Goal: Communication & Community: Answer question/provide support

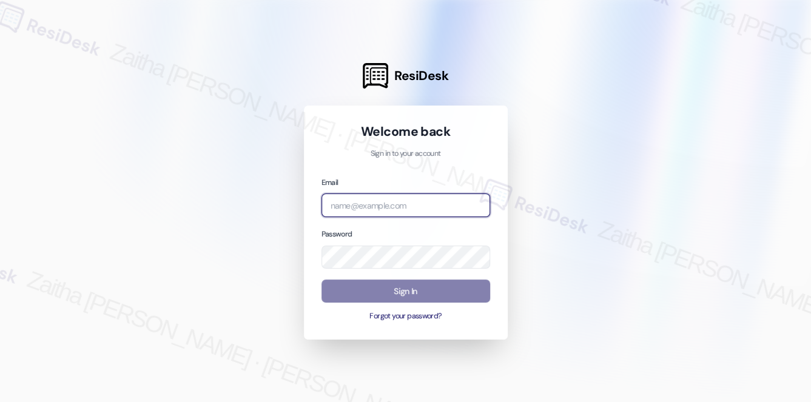
click at [374, 205] on input "email" at bounding box center [405, 205] width 169 height 24
click at [385, 209] on input "brick" at bounding box center [405, 205] width 169 height 24
click at [0, 402] on com-1password-button at bounding box center [0, 402] width 0 height 0
click at [366, 206] on input "brick" at bounding box center [405, 205] width 169 height 24
type input "[EMAIL_ADDRESS][PERSON_NAME][DOMAIN_NAME]"
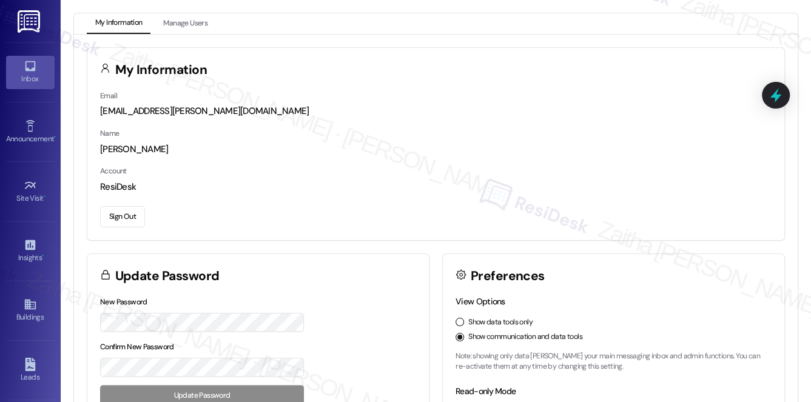
click at [37, 76] on div "Inbox" at bounding box center [30, 79] width 61 height 12
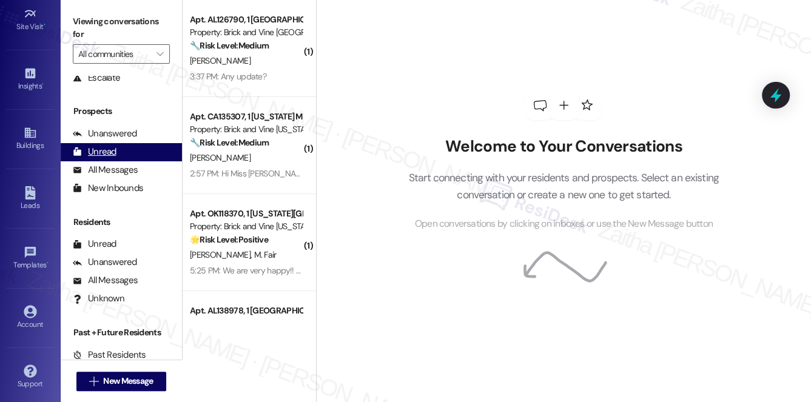
scroll to position [144, 0]
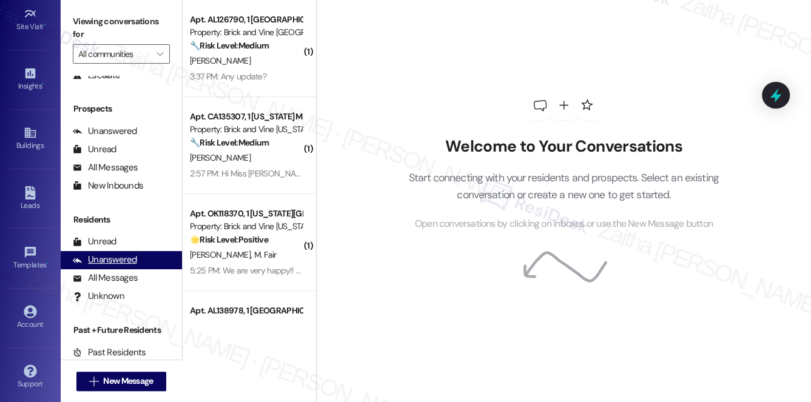
click at [123, 261] on div "Unanswered" at bounding box center [105, 260] width 64 height 13
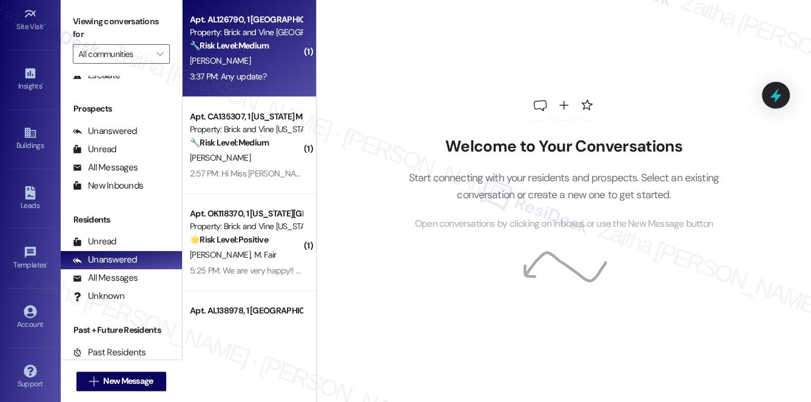
click at [274, 67] on div "[PERSON_NAME]" at bounding box center [246, 60] width 115 height 15
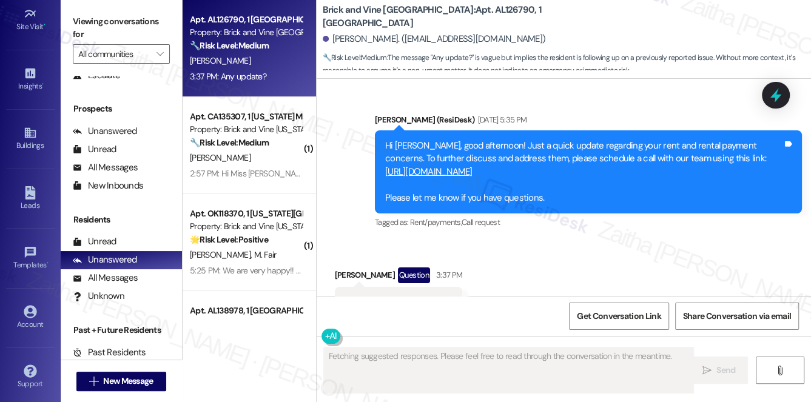
scroll to position [2773, 0]
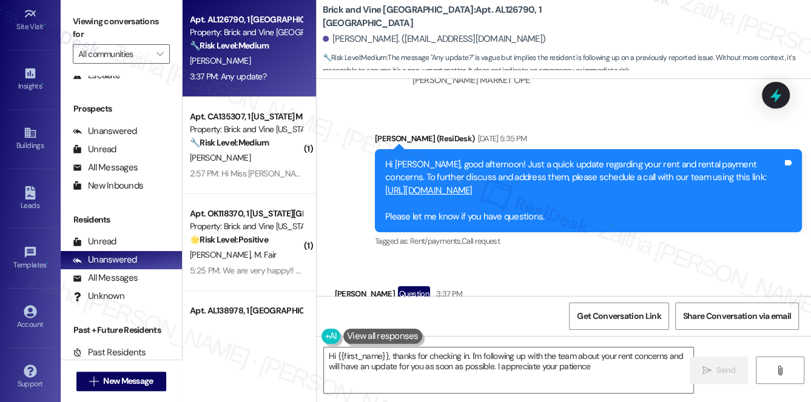
type textarea "Hi {{first_name}}, thanks for checking in. I'm following up with the team about…"
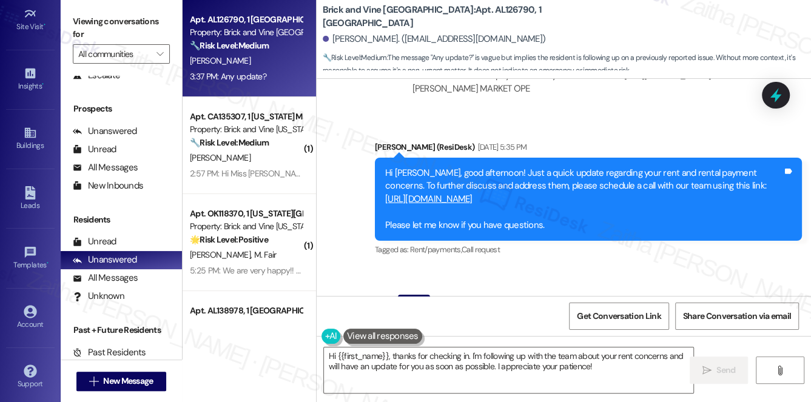
scroll to position [2828, 0]
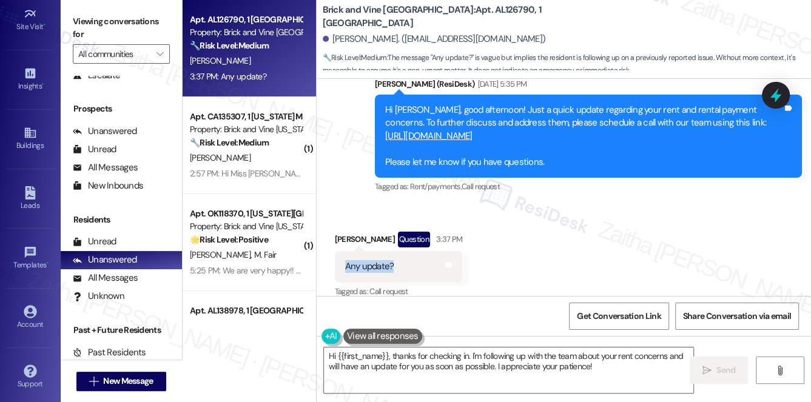
drag, startPoint x: 340, startPoint y: 254, endPoint x: 402, endPoint y: 250, distance: 62.0
click at [402, 251] on div "Any update? Tags and notes" at bounding box center [399, 266] width 128 height 31
click at [512, 262] on div "Received via SMS [PERSON_NAME] Question 3:37 PM Any update? Tags and notes Tagg…" at bounding box center [564, 256] width 494 height 105
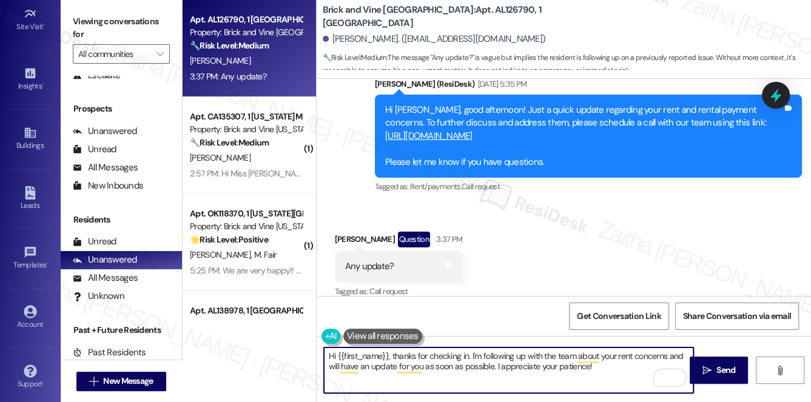
click at [471, 354] on textarea "Hi {{first_name}}, thanks for checking in. I'm following up with the team about…" at bounding box center [509, 370] width 370 height 45
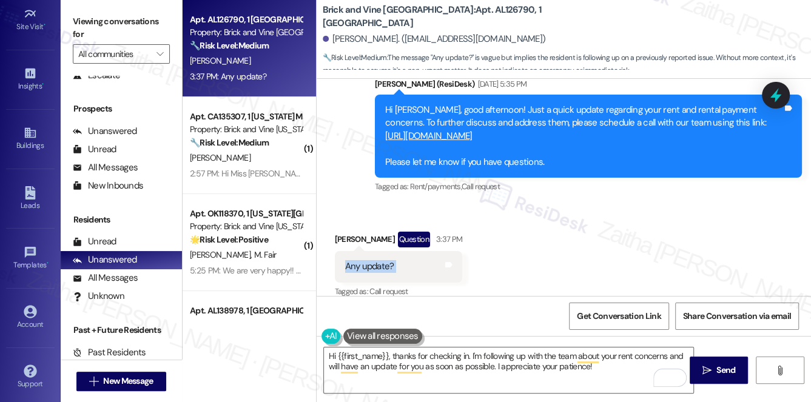
drag, startPoint x: 330, startPoint y: 252, endPoint x: 417, endPoint y: 259, distance: 87.0
click at [417, 259] on div "Received via SMS [PERSON_NAME] Question 3:37 PM Any update? Tags and notes Tagg…" at bounding box center [399, 266] width 146 height 87
copy div "Any update? Tags and notes"
click at [500, 256] on div "Received via SMS [PERSON_NAME] Question 3:37 PM Any update? Tags and notes Tagg…" at bounding box center [564, 256] width 494 height 105
drag, startPoint x: 380, startPoint y: 122, endPoint x: 536, endPoint y: 125, distance: 155.9
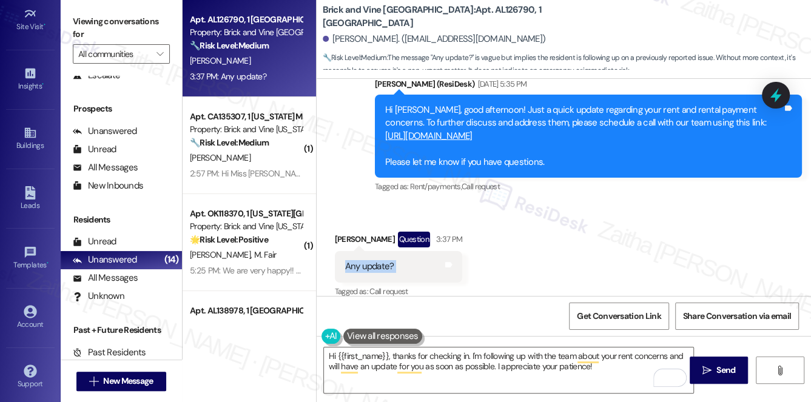
click at [536, 125] on div "Hi [PERSON_NAME], good afternoon! Just a quick update regarding your rent and r…" at bounding box center [588, 136] width 427 height 83
copy link "[URL][DOMAIN_NAME]"
click at [621, 204] on div "Received via SMS [PERSON_NAME] Question 3:37 PM Any update? Tags and notes Tagg…" at bounding box center [564, 256] width 494 height 105
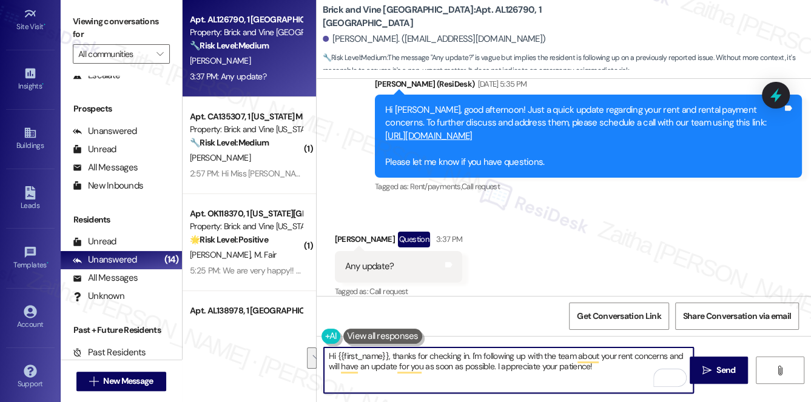
drag, startPoint x: 326, startPoint y: 357, endPoint x: 607, endPoint y: 361, distance: 280.2
click at [607, 361] on textarea "Hi {{first_name}}, thanks for checking in. I'm following up with the team about…" at bounding box center [509, 370] width 370 height 45
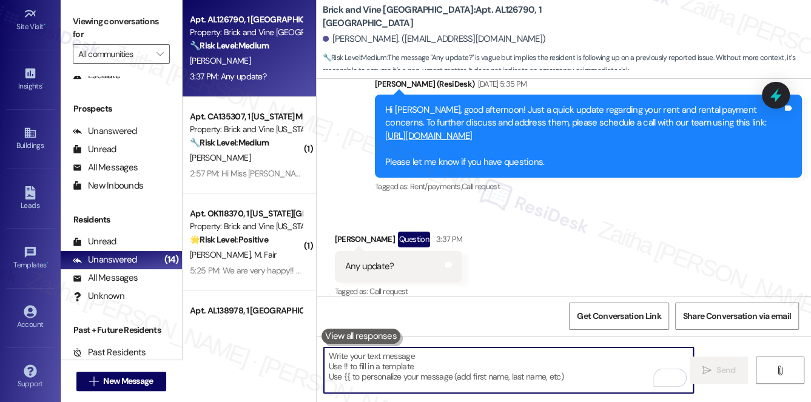
paste textarea "Hi {{first_name}}, thanks for checking in. Were you able to schedule a call abo…"
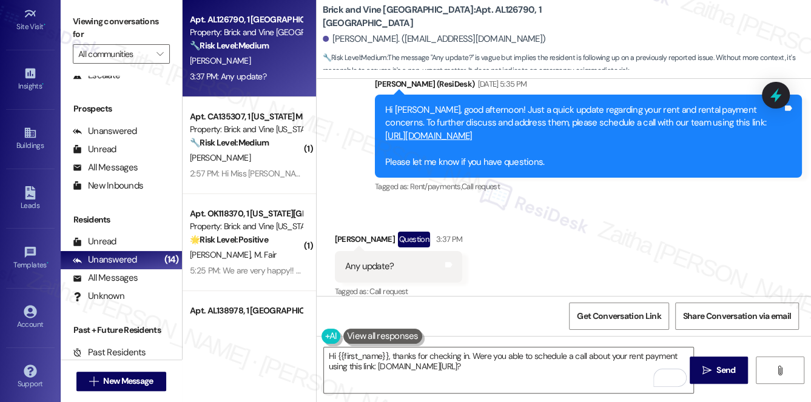
drag, startPoint x: 375, startPoint y: 118, endPoint x: 526, endPoint y: 122, distance: 151.7
click at [526, 122] on div "Hi [PERSON_NAME], good afternoon! Just a quick update regarding your rent and r…" at bounding box center [588, 136] width 427 height 83
copy link "[URL][DOMAIN_NAME]"
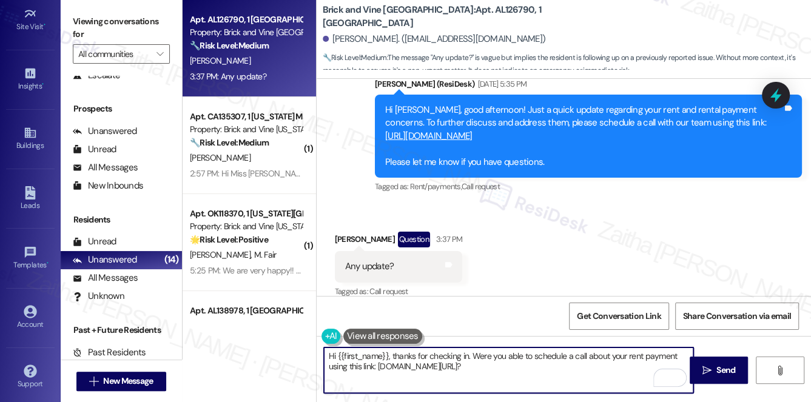
drag, startPoint x: 378, startPoint y: 368, endPoint x: 485, endPoint y: 366, distance: 107.4
click at [484, 366] on textarea "Hi {{first_name}}, thanks for checking in. Were you able to schedule a call abo…" at bounding box center [509, 370] width 370 height 45
paste textarea "[URL][DOMAIN_NAME]"
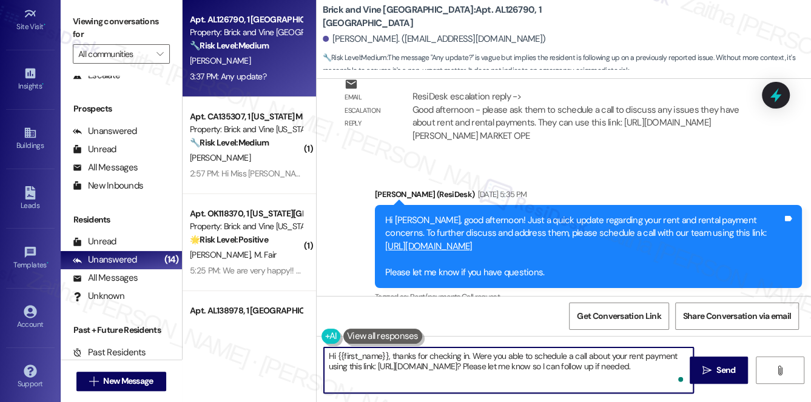
scroll to position [2772, 0]
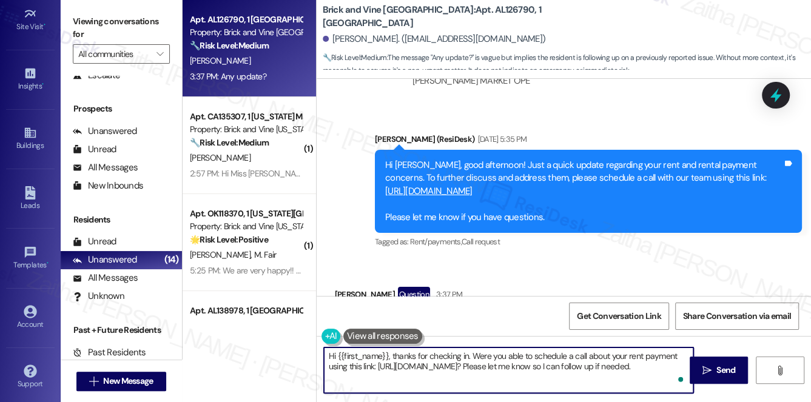
click at [472, 355] on textarea "Hi {{first_name}}, thanks for checking in. Were you able to schedule a call abo…" at bounding box center [509, 370] width 370 height 45
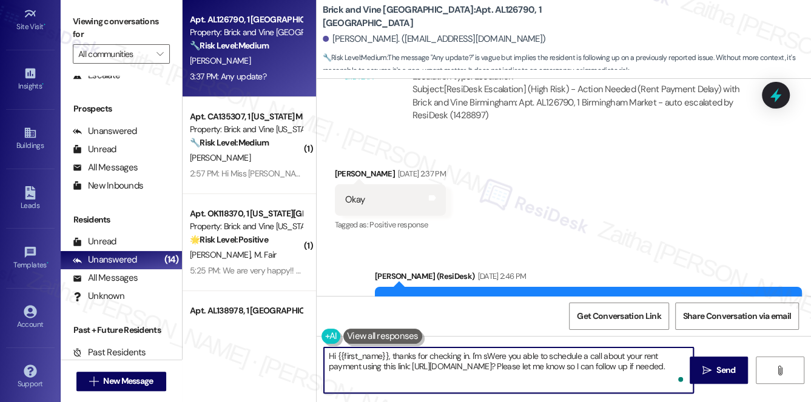
scroll to position [2331, 0]
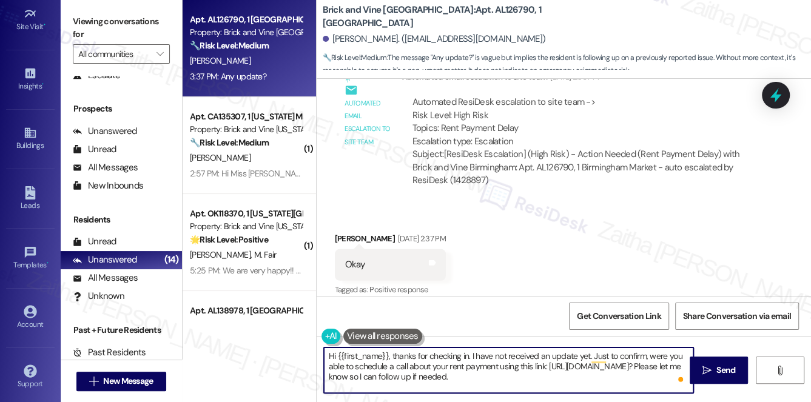
click at [546, 356] on textarea "Hi {{first_name}}, thanks for checking in. I have not received an update yet. J…" at bounding box center [509, 370] width 370 height 45
click at [577, 354] on textarea "Hi {{first_name}}, thanks for checking in. I have not received any update yet. …" at bounding box center [509, 370] width 370 height 45
drag, startPoint x: 324, startPoint y: 355, endPoint x: 539, endPoint y: 373, distance: 215.4
click at [539, 373] on textarea "Hi {{first_name}}, thanks for checking in. I have not received any updates yet.…" at bounding box center [509, 370] width 370 height 45
type textarea "Hi {{first_name}}, thanks for checking in. I have not received any updates yet.…"
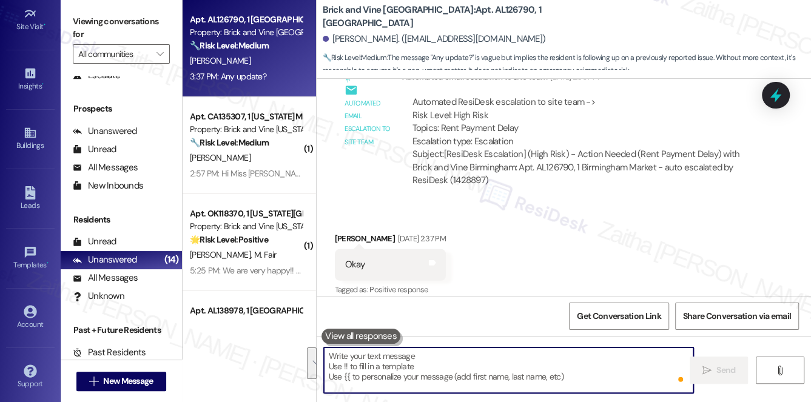
paste textarea "Hi {{first_name}}, thanks for checking in. I haven’t received any updates yet. …"
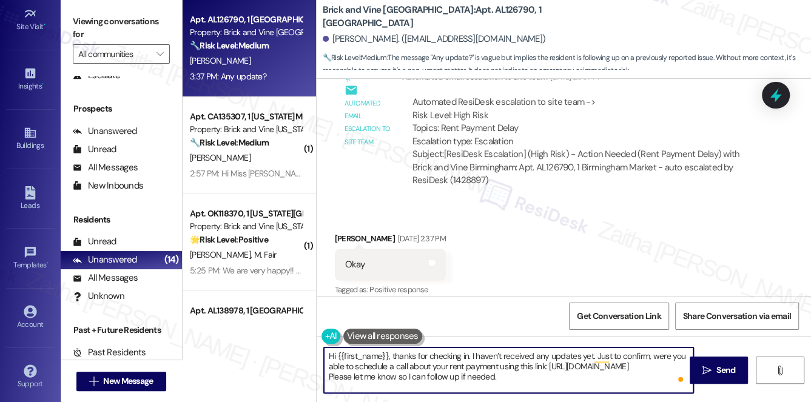
click at [670, 365] on textarea "Hi {{first_name}}, thanks for checking in. I haven’t received any updates yet. …" at bounding box center [509, 370] width 370 height 45
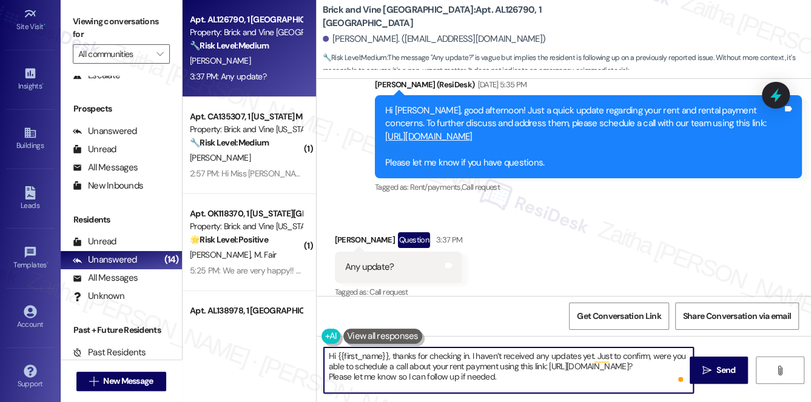
scroll to position [2828, 0]
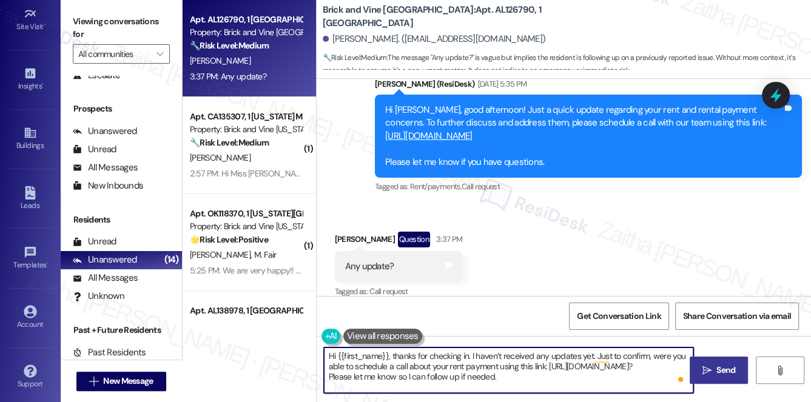
type textarea "Hi {{first_name}}, thanks for checking in. I haven’t received any updates yet. …"
click at [733, 360] on button " Send" at bounding box center [719, 370] width 59 height 27
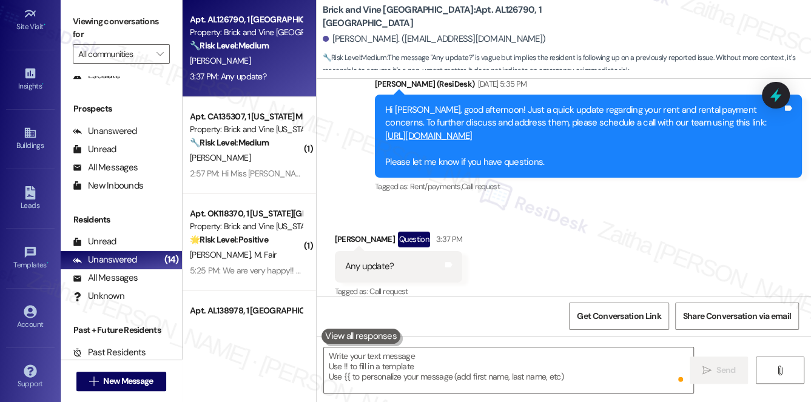
scroll to position [2827, 0]
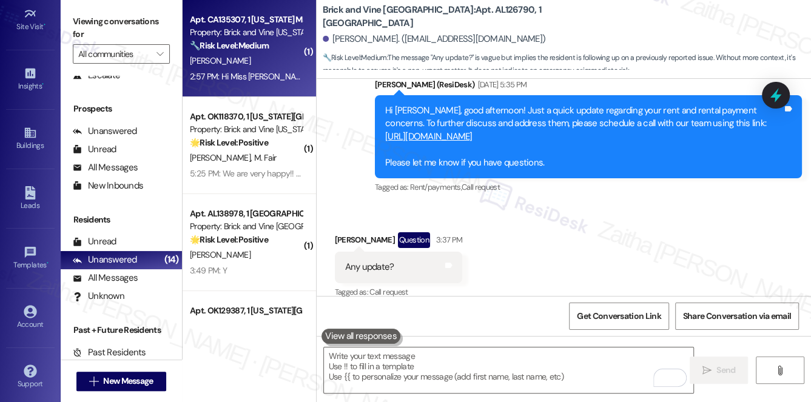
click at [284, 52] on div "🔧 Risk Level: Medium The resident is requesting a call back. Without more conte…" at bounding box center [246, 45] width 112 height 13
type textarea "Fetching suggested responses. Please feel free to read through the conversation…"
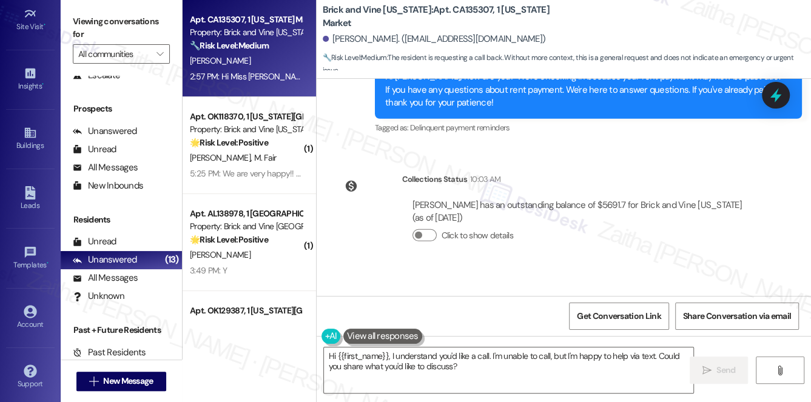
scroll to position [5252, 0]
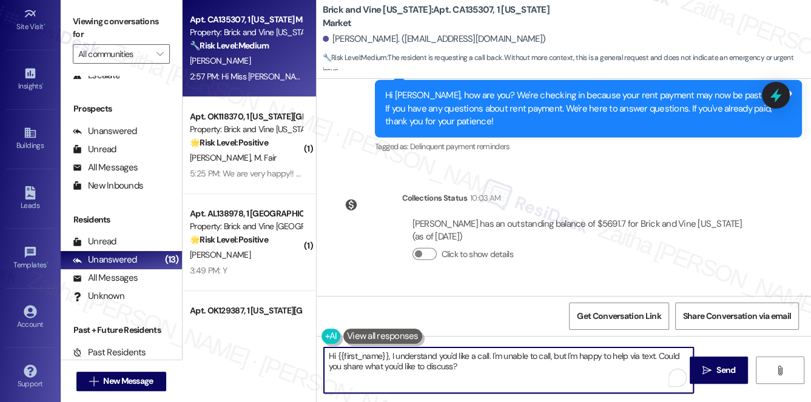
click at [485, 369] on textarea "Hi {{first_name}}, I understand you'd like a call. I'm unable to call, but I'm …" at bounding box center [509, 370] width 370 height 45
drag, startPoint x: 491, startPoint y: 356, endPoint x: 517, endPoint y: 355, distance: 26.1
click at [517, 355] on textarea "Hi {{first_name}}, I understand you'd like a call. I'm unable to call, but I'm …" at bounding box center [509, 370] width 370 height 45
click at [533, 366] on textarea "Hi {{first_name}}, I understand you'd like a call. I'm unable to call, but I'm …" at bounding box center [509, 370] width 370 height 45
drag, startPoint x: 490, startPoint y: 353, endPoint x: 535, endPoint y: 354, distance: 44.9
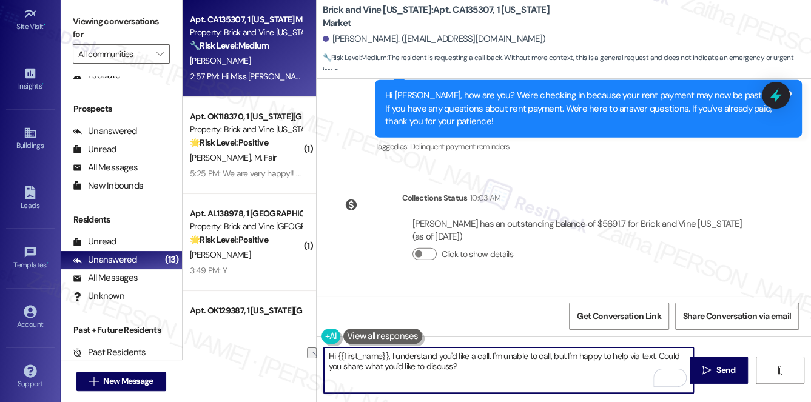
click at [535, 354] on textarea "Hi {{first_name}}, I understand you'd like a call. I'm unable to call, but I'm …" at bounding box center [509, 370] width 370 height 45
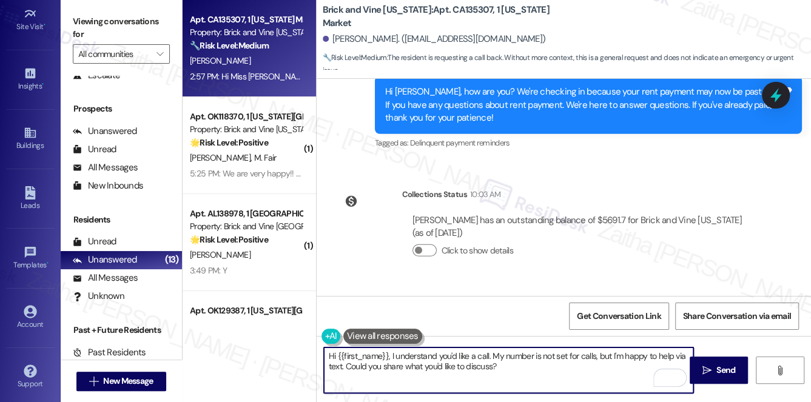
scroll to position [5308, 0]
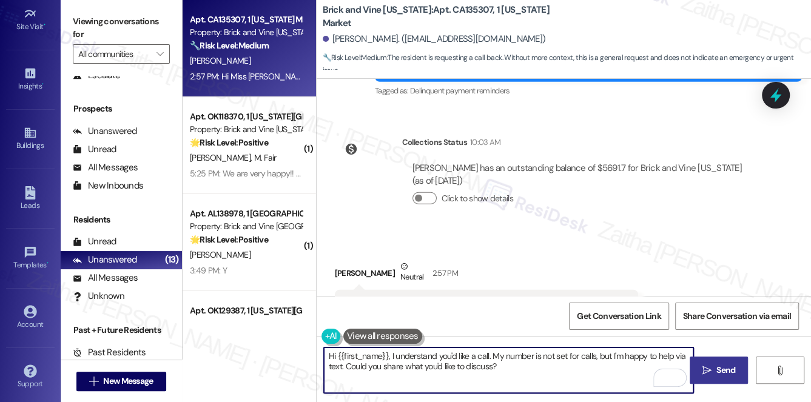
type textarea "Hi {{first_name}}, I understand you'd like a call. My number is not set for cal…"
click at [726, 370] on span "Send" at bounding box center [725, 370] width 19 height 13
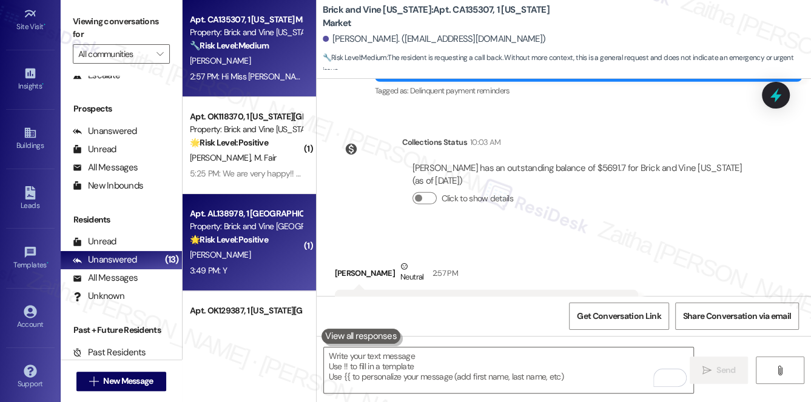
scroll to position [5308, 0]
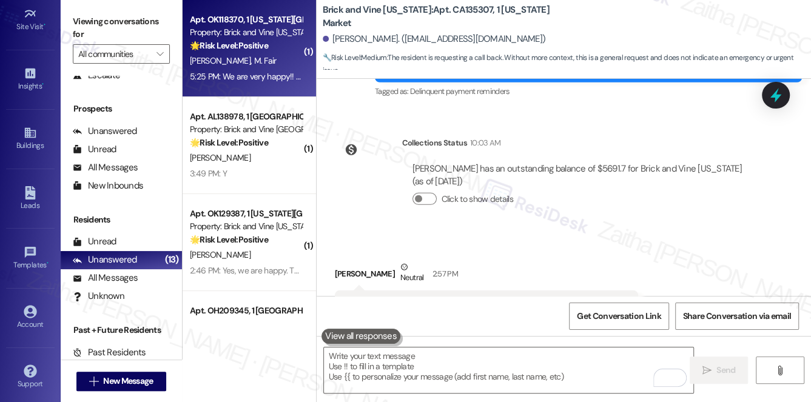
click at [271, 64] on div "[PERSON_NAME] M. Fair" at bounding box center [246, 60] width 115 height 15
type textarea "Fetching suggested responses. Please feel free to read through the conversation…"
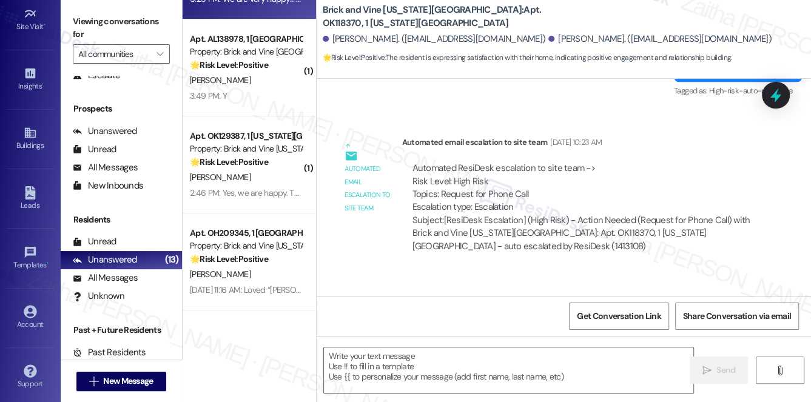
scroll to position [110, 0]
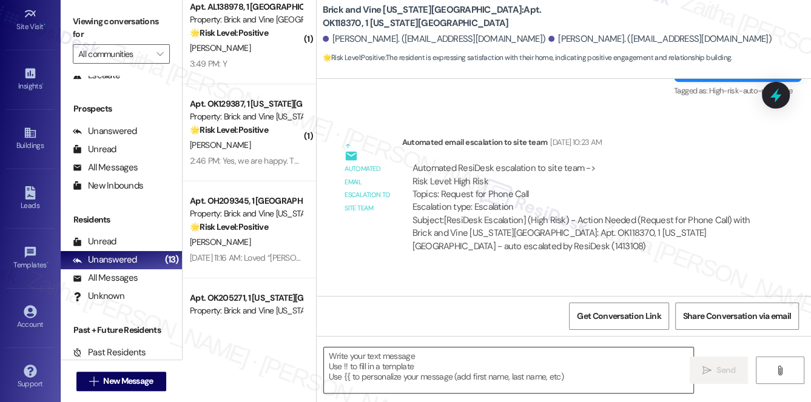
click at [384, 366] on textarea at bounding box center [509, 370] width 370 height 45
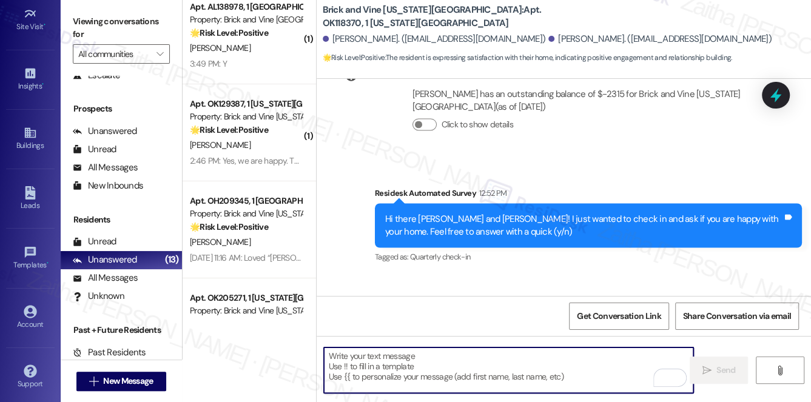
scroll to position [1426, 0]
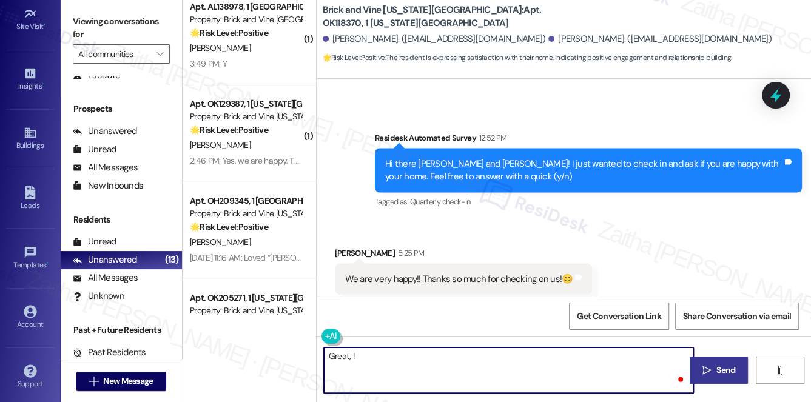
paste textarea "I'm so glad to hear that you're happy with your home. Let us know if there's an…"
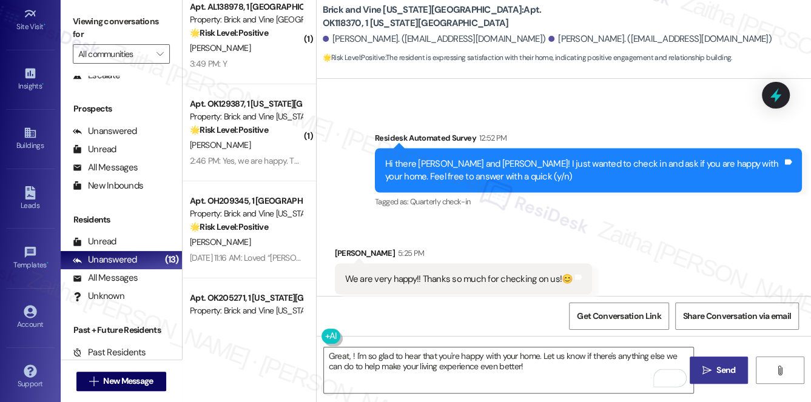
click at [348, 246] on div "[PERSON_NAME] 5:25 PM" at bounding box center [464, 254] width 258 height 17
copy div "[PERSON_NAME]"
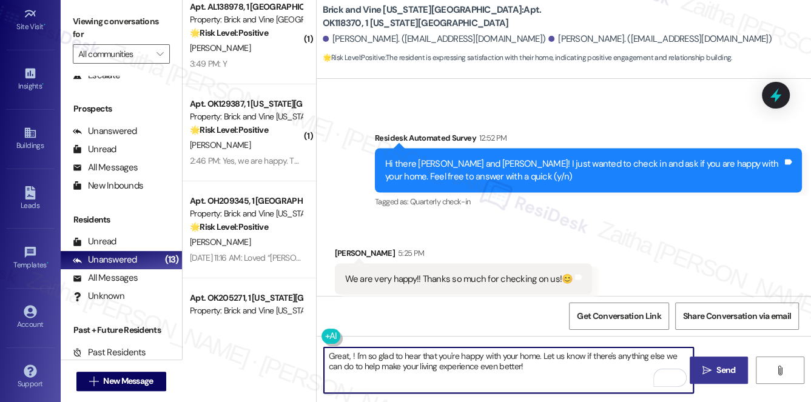
click at [354, 354] on textarea "Great, ! I'm so glad to hear that you're happy with your home. Let us know if t…" at bounding box center [509, 370] width 370 height 45
paste textarea "[PERSON_NAME]"
click at [554, 370] on textarea "Great, [PERSON_NAME]! I'm so glad to hear that you're happy with your home. Let…" at bounding box center [509, 370] width 370 height 45
paste textarea "If it’s not too much trouble, would you kindly consider sharing your feedback i…"
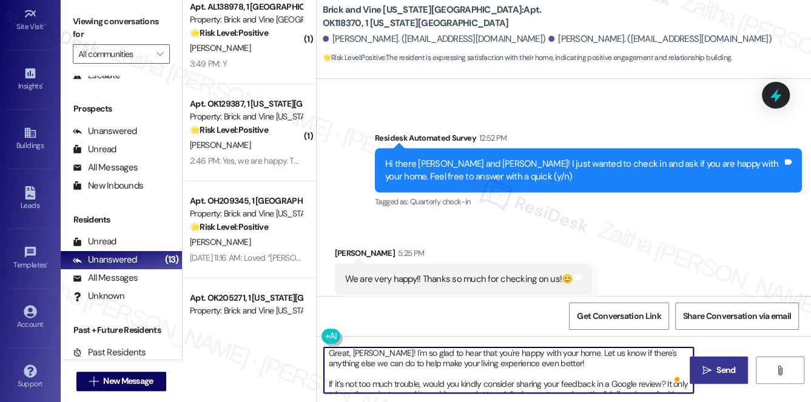
scroll to position [24, 0]
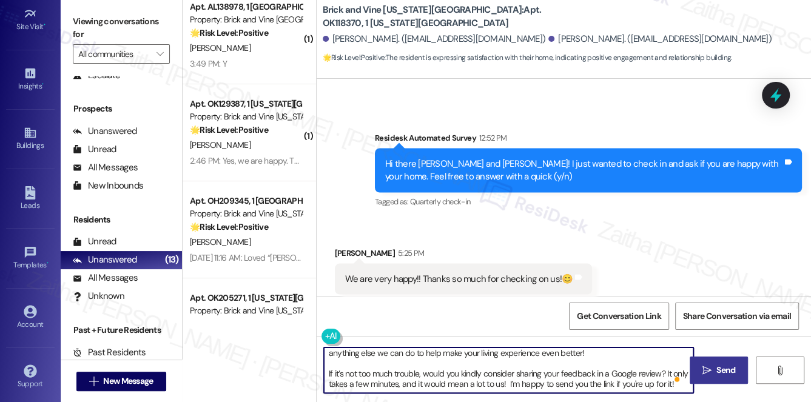
type textarea "Great, [PERSON_NAME]! I'm so glad to hear that you're happy with your home. Let…"
click at [721, 361] on button " Send" at bounding box center [719, 370] width 59 height 27
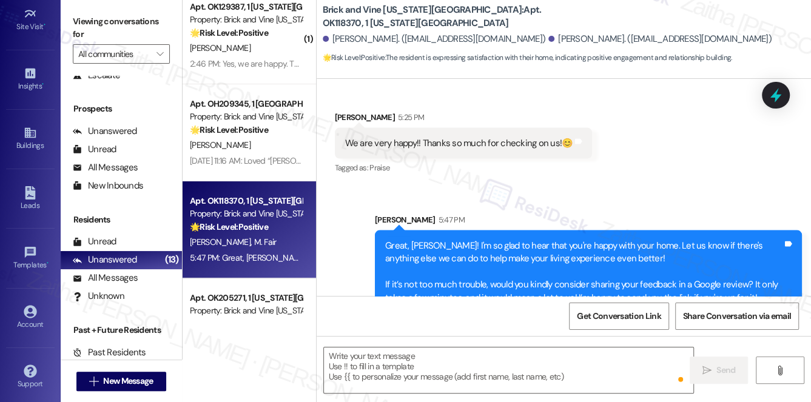
scroll to position [1562, 0]
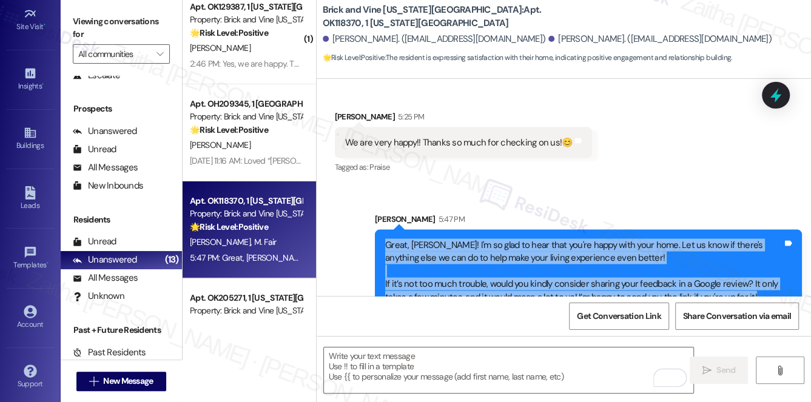
drag, startPoint x: 383, startPoint y: 215, endPoint x: 760, endPoint y: 280, distance: 382.8
click at [760, 280] on div "Great, [PERSON_NAME]! I'm so glad to hear that you're happy with your home. Let…" at bounding box center [588, 270] width 427 height 83
copy div "Great, [PERSON_NAME]! I'm so glad to hear that you're happy with your home. Let…"
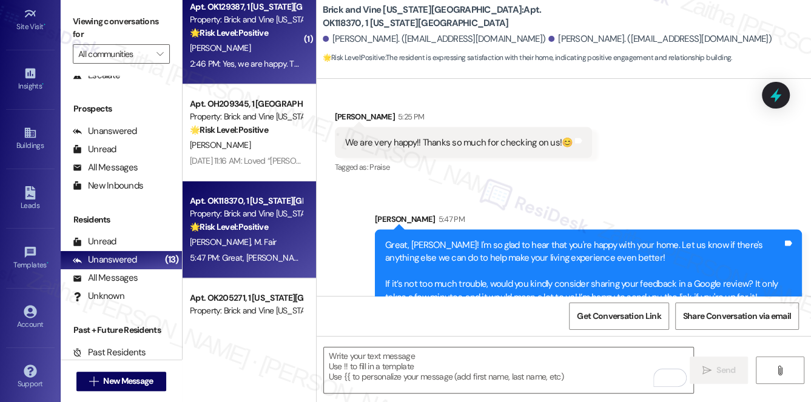
click at [252, 32] on strong "🌟 Risk Level: Positive" at bounding box center [229, 32] width 78 height 11
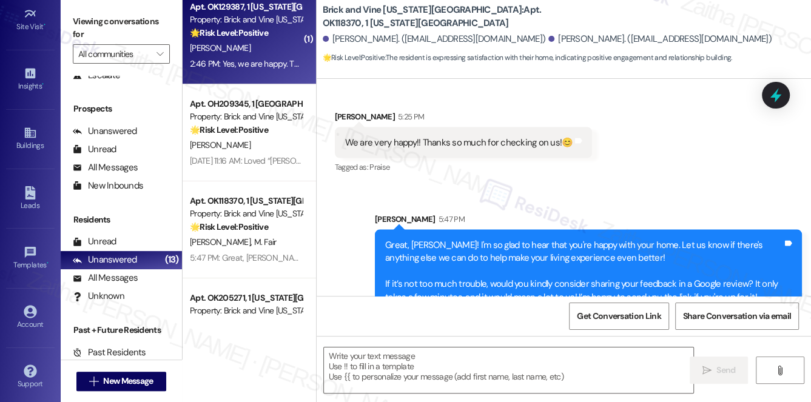
type textarea "Fetching suggested responses. Please feel free to read through the conversation…"
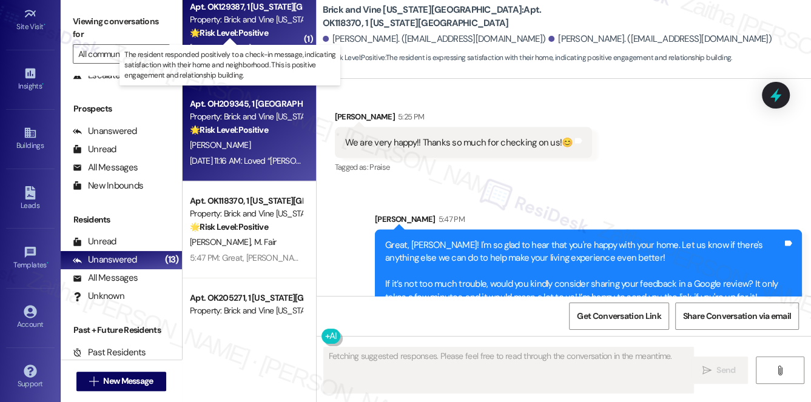
scroll to position [348, 0]
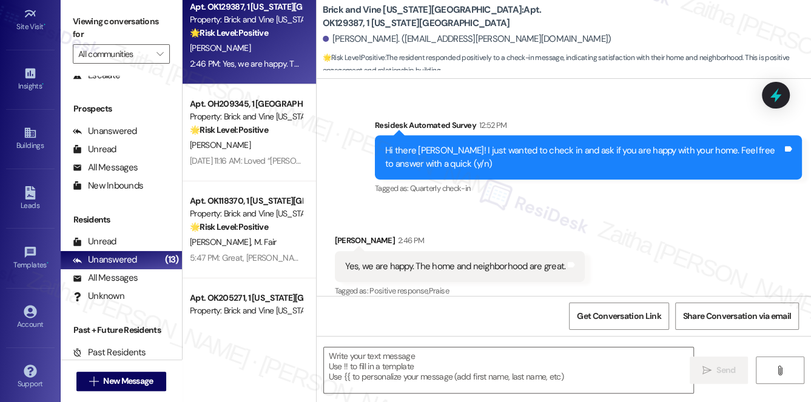
click at [613, 215] on div "Received via SMS [PERSON_NAME] 2:46 PM Yes, we are happy. The home and neighbor…" at bounding box center [564, 258] width 494 height 102
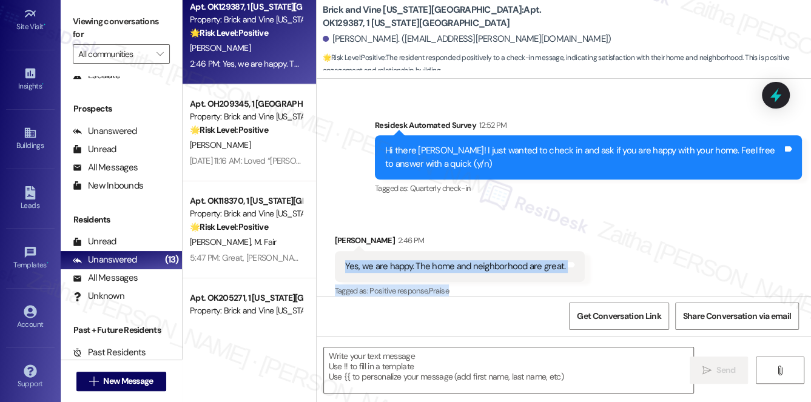
drag, startPoint x: 338, startPoint y: 252, endPoint x: 564, endPoint y: 269, distance: 226.9
click at [564, 269] on div "[PERSON_NAME] 2:46 PM Yes, we are happy. The home and neighborhood are great. T…" at bounding box center [460, 267] width 250 height 66
copy div "Yes, we are happy. The home and neighborhood are great. Tags and notes Tagged a…"
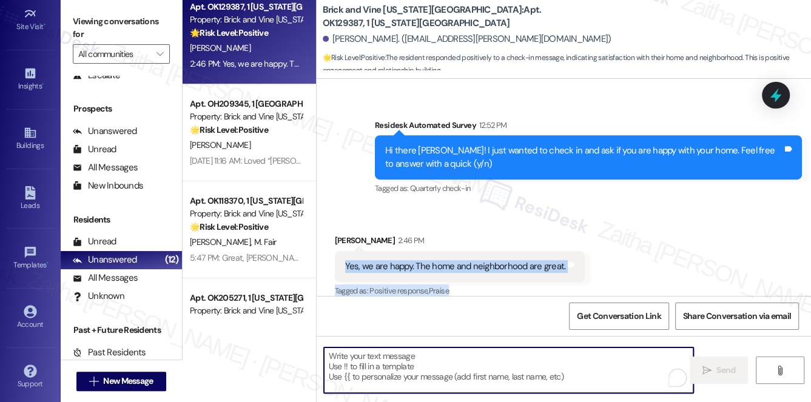
click at [386, 367] on textarea "To enrich screen reader interactions, please activate Accessibility in Grammarl…" at bounding box center [509, 370] width 370 height 45
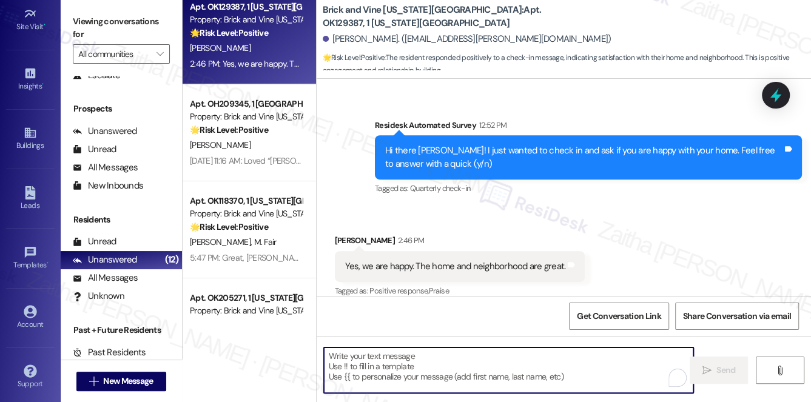
paste textarea "I’m so glad to hear that, {{first_name}}! Thank you for sharing your positive f…"
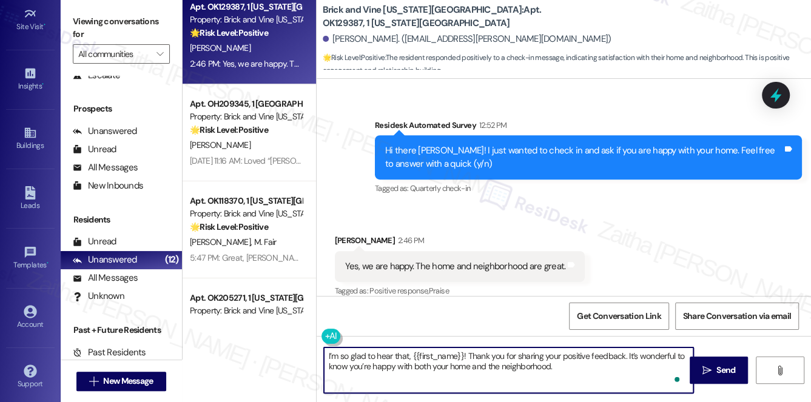
paste textarea "Could I ask a quick favor? If you don’t mind, would you be willing to share you…"
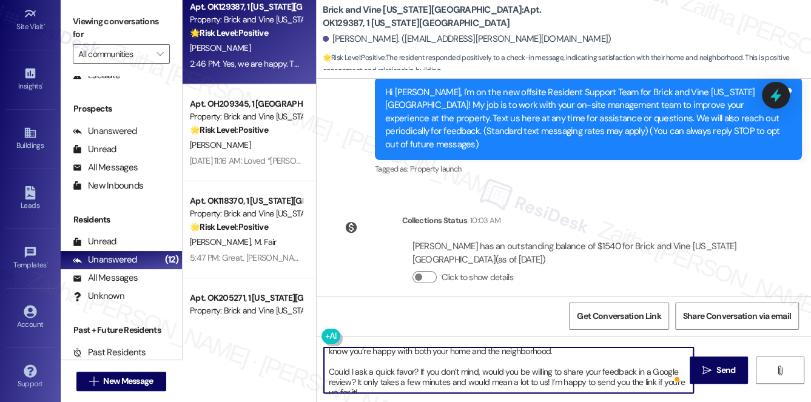
scroll to position [24, 0]
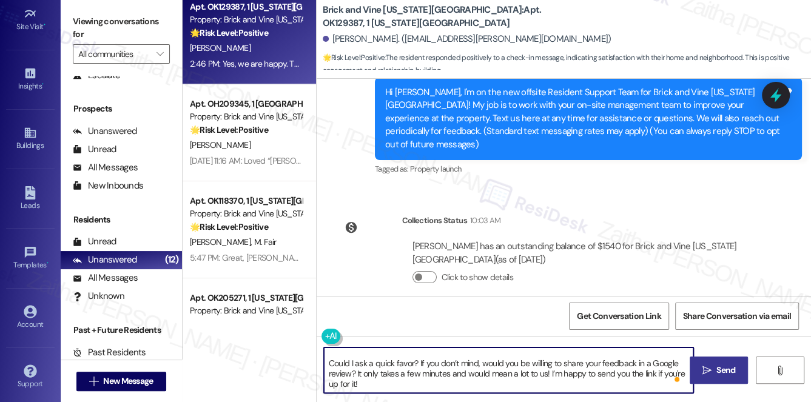
type textarea "I’m so glad to hear that, {{first_name}}! Thank you for sharing your positive f…"
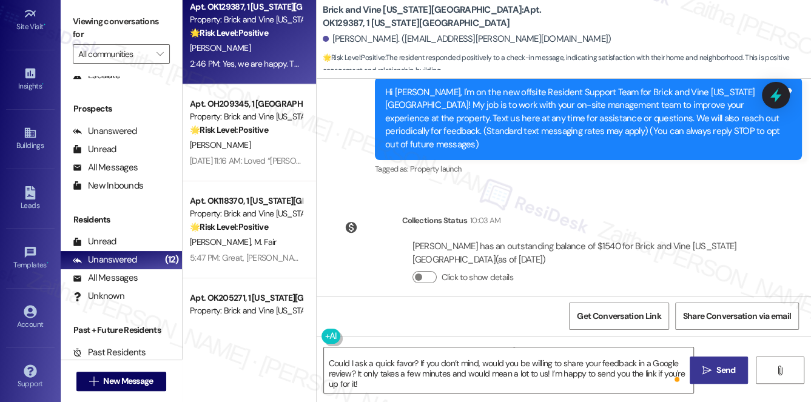
click at [723, 362] on button " Send" at bounding box center [719, 370] width 59 height 27
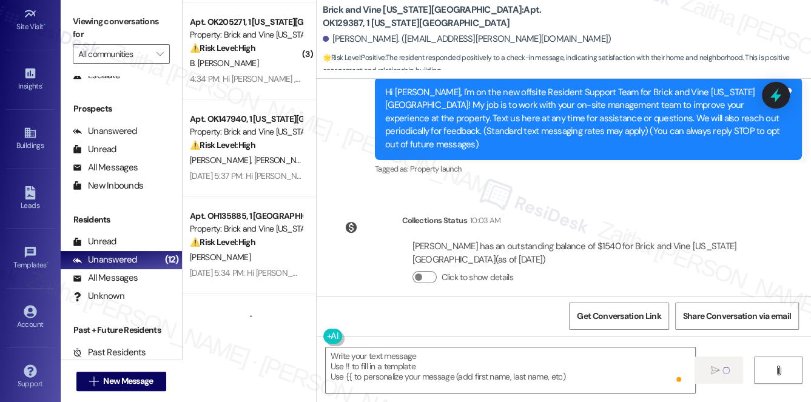
scroll to position [0, 0]
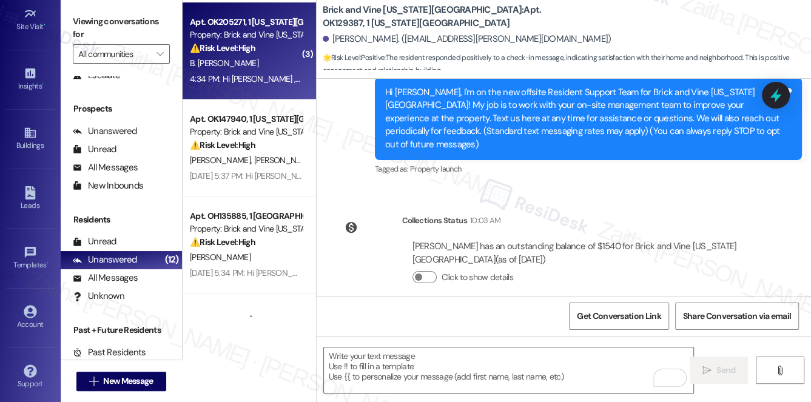
click at [281, 63] on div "B. [PERSON_NAME]" at bounding box center [246, 63] width 115 height 15
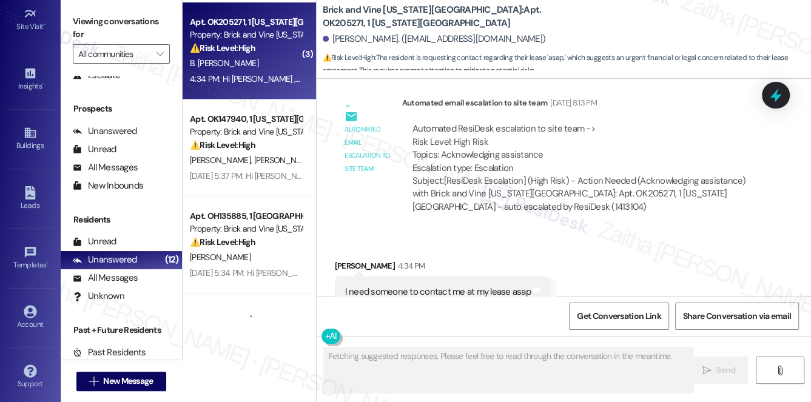
scroll to position [1332, 0]
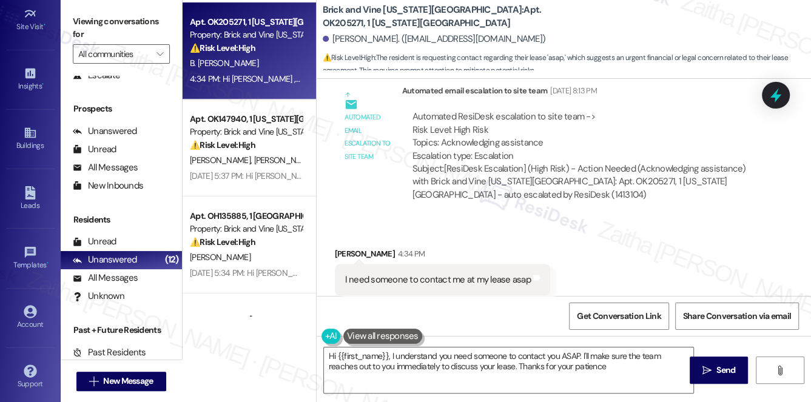
type textarea "Hi {{first_name}}, I understand you need someone to contact you ASAP. I'll make…"
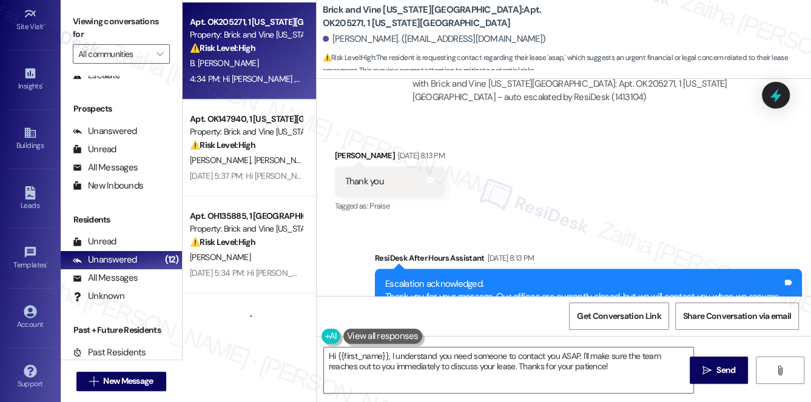
scroll to position [0, 0]
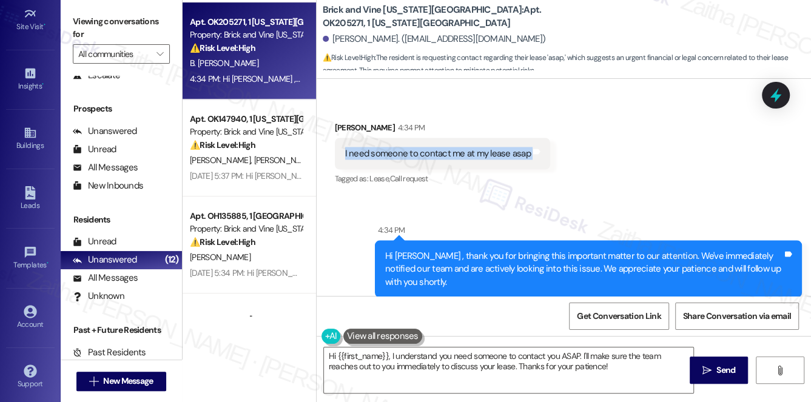
drag, startPoint x: 337, startPoint y: 127, endPoint x: 576, endPoint y: 128, distance: 238.4
click at [576, 128] on div "Received via SMS [PERSON_NAME] 4:34 PM I need someone to contact me at my lease…" at bounding box center [564, 144] width 494 height 102
copy div "I need someone to contact me at my lease asap Tags and notes"
click at [574, 196] on div "Sent via SMS 4:34 PM Hi [PERSON_NAME] , thank you for bringing this important m…" at bounding box center [564, 260] width 494 height 129
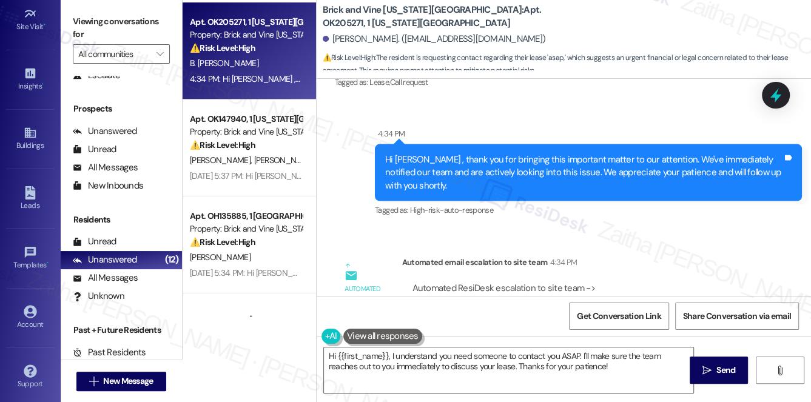
scroll to position [1624, 0]
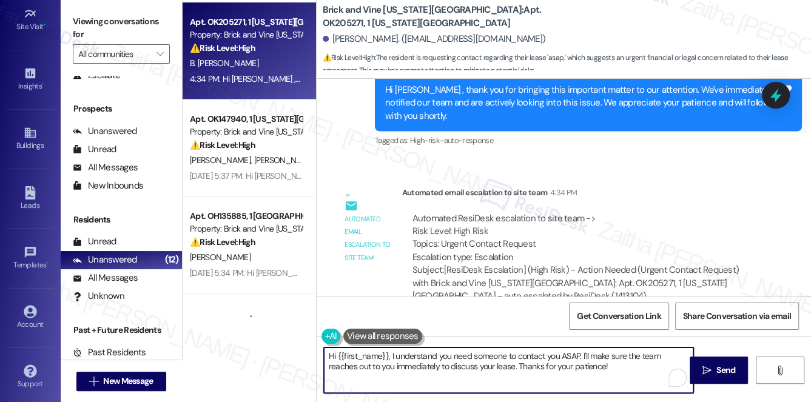
drag, startPoint x: 327, startPoint y: 355, endPoint x: 629, endPoint y: 368, distance: 302.3
click at [629, 368] on textarea "Hi {{first_name}}, I understand you need someone to contact you ASAP. I'll make…" at bounding box center [509, 370] width 370 height 45
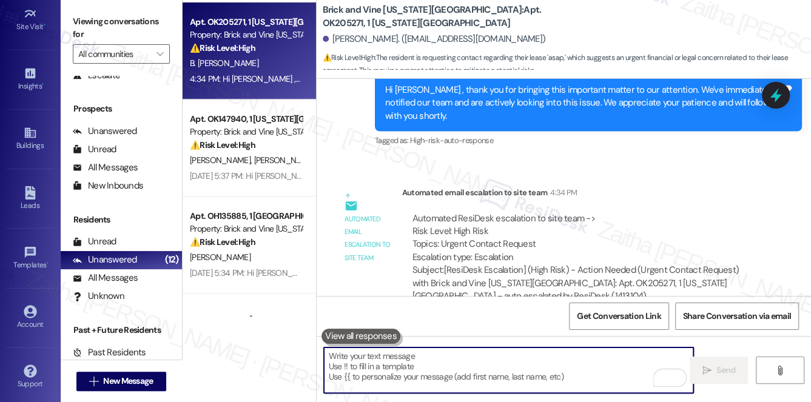
paste textarea "Hello {{first_name}}, thank you for reaching out. We’re looking into this for y…"
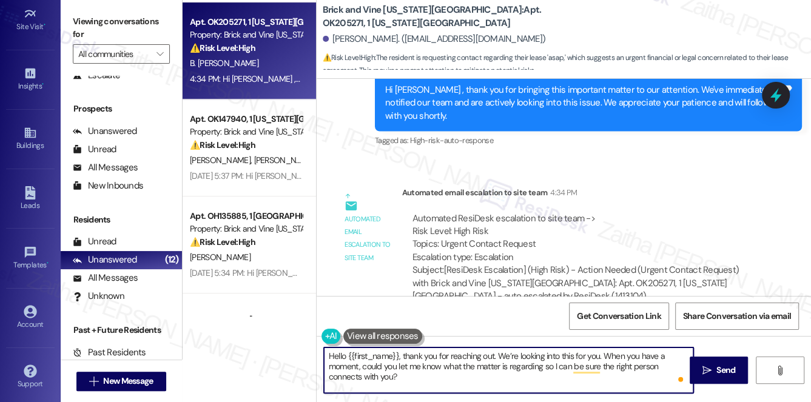
click at [336, 354] on textarea "Hello {{first_name}}, thank you for reaching out. We’re looking into this for y…" at bounding box center [509, 370] width 370 height 45
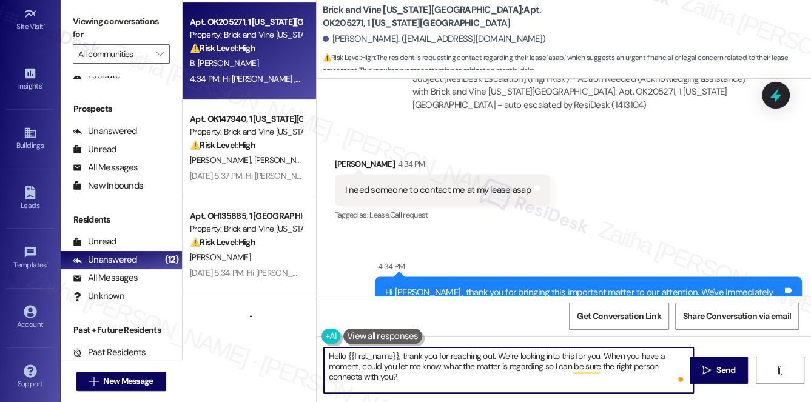
scroll to position [1513, 0]
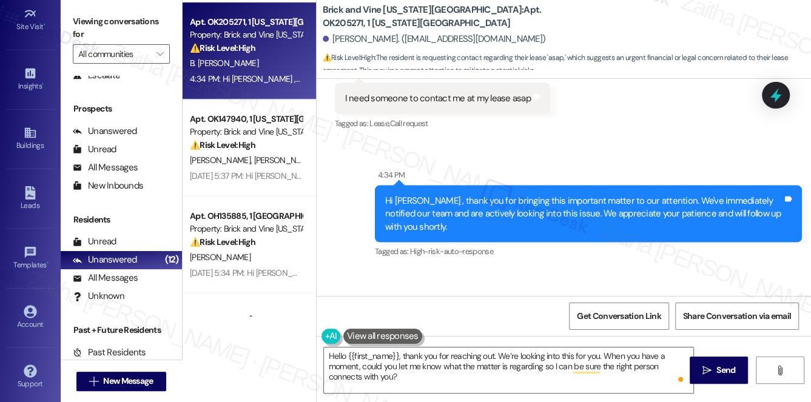
click at [553, 141] on div "Sent via SMS 4:34 PM Hi [PERSON_NAME] , thank you for bringing this important m…" at bounding box center [564, 205] width 494 height 129
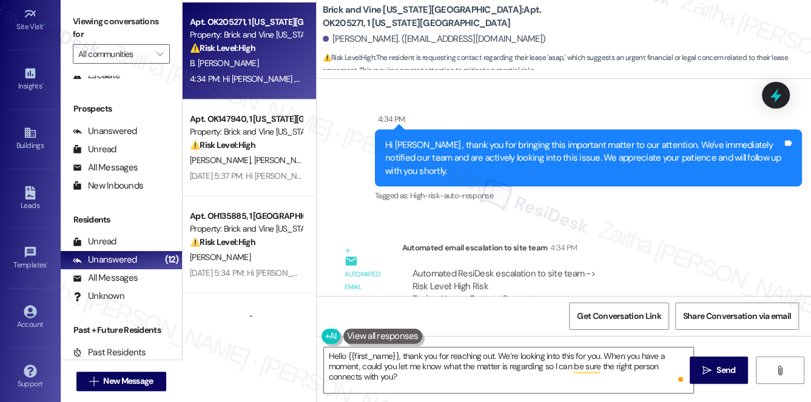
scroll to position [1624, 0]
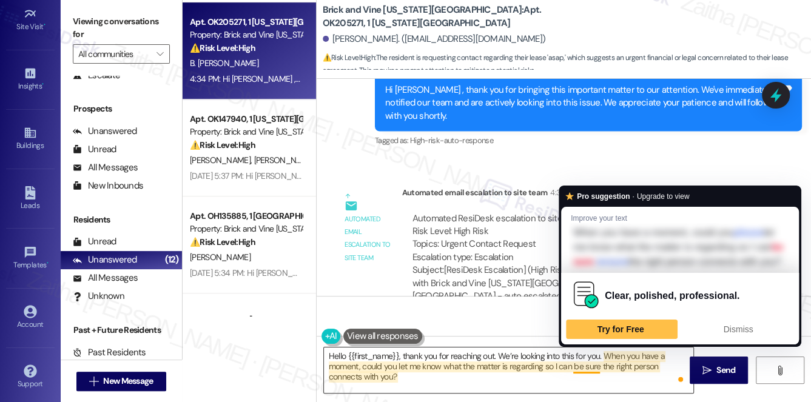
click at [585, 366] on textarea "Hello {{first_name}}, thank you for reaching out. We’re looking into this for y…" at bounding box center [509, 370] width 370 height 45
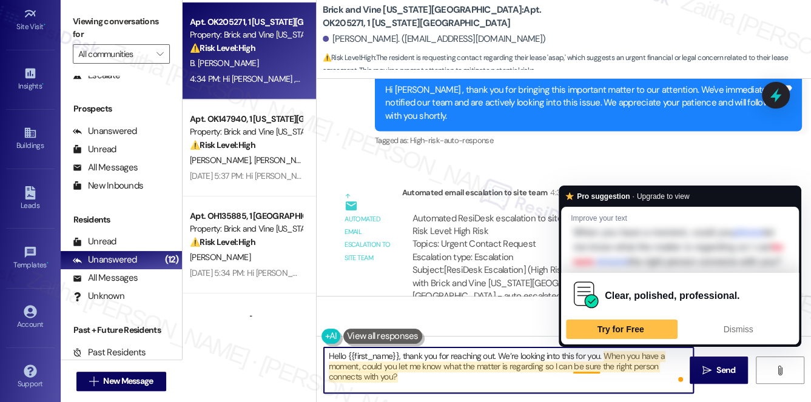
click at [587, 368] on textarea "Hello {{first_name}}, thank you for reaching out. We’re looking into this for y…" at bounding box center [509, 370] width 370 height 45
drag, startPoint x: 600, startPoint y: 366, endPoint x: 575, endPoint y: 366, distance: 24.9
click at [575, 366] on textarea "Hello {{first_name}}, thank you for reaching out. We’re looking into this for y…" at bounding box center [509, 370] width 370 height 45
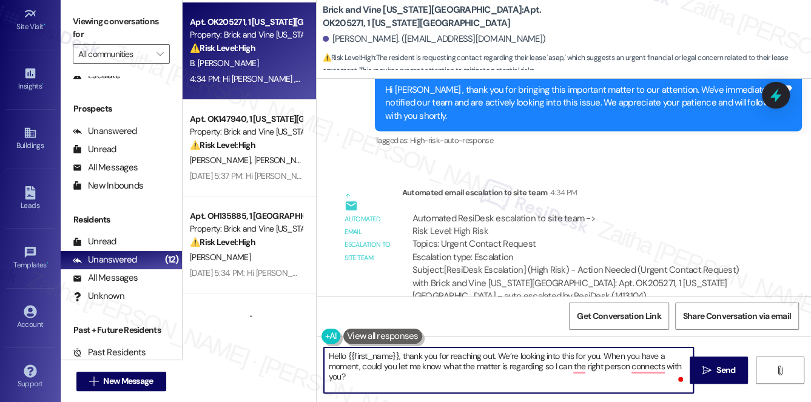
click at [556, 364] on textarea "Hello {{first_name}}, thank you for reaching out. We’re looking into this for y…" at bounding box center [509, 370] width 370 height 45
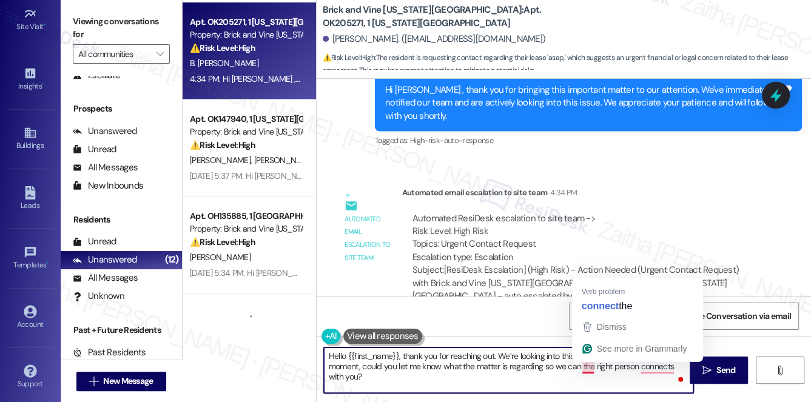
click at [588, 366] on textarea "Hello {{first_name}}, thank you for reaching out. We’re looking into this for y…" at bounding box center [509, 370] width 370 height 45
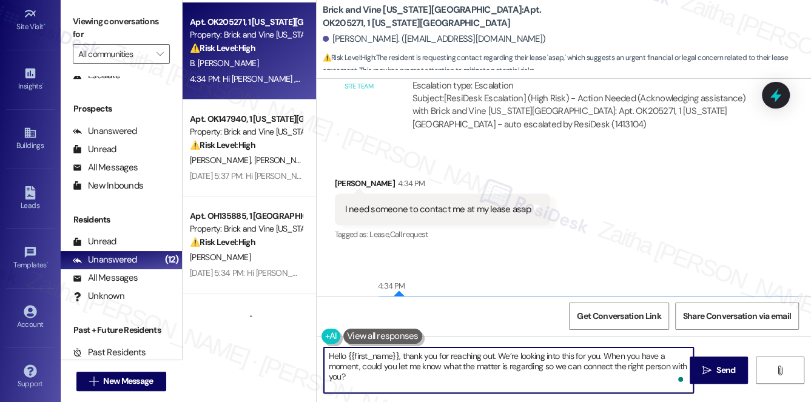
scroll to position [1348, 0]
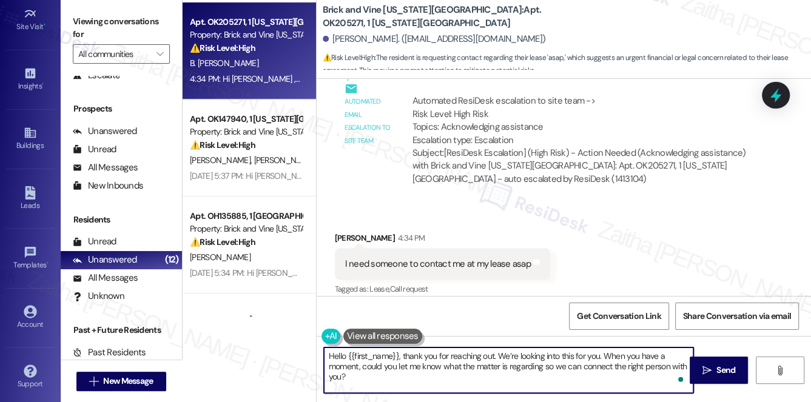
click at [590, 361] on textarea "Hello {{first_name}}, thank you for reaching out. We’re looking into this for y…" at bounding box center [509, 370] width 370 height 45
drag, startPoint x: 605, startPoint y: 353, endPoint x: 613, endPoint y: 378, distance: 26.7
click at [612, 380] on textarea "Hello {{first_name}}, thank you for reaching out. We’re looking into this for y…" at bounding box center [509, 370] width 370 height 45
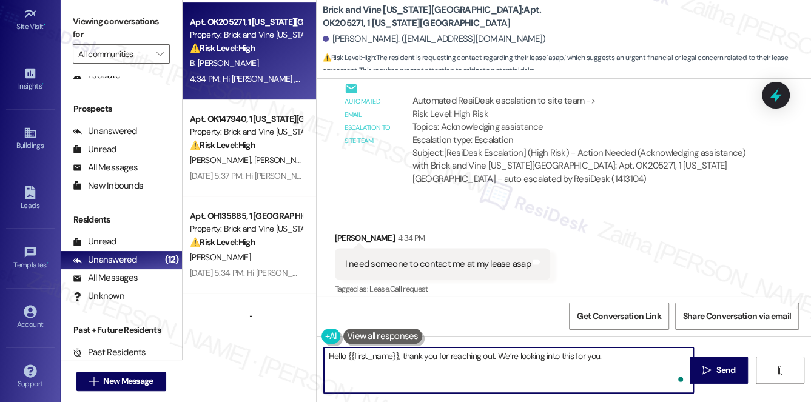
paste textarea "Could you share a bit more about your lease concern so I can make sure the righ…"
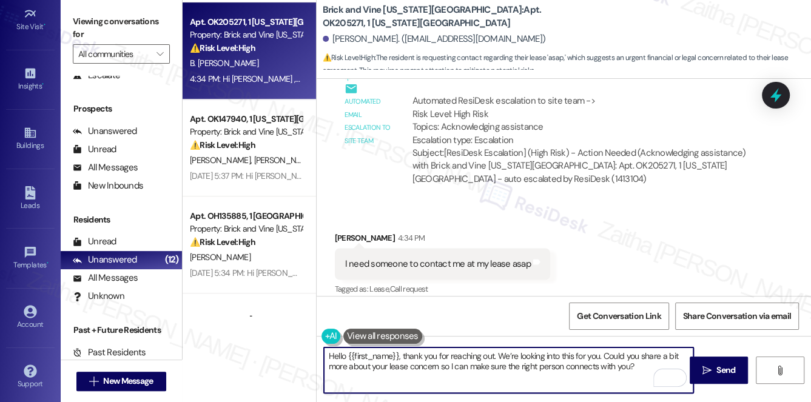
click at [639, 355] on textarea "Hello {{first_name}}, thank you for reaching out. We’re looking into this for y…" at bounding box center [509, 370] width 370 height 45
click at [509, 366] on textarea "Hello {{first_name}}, thank you for reaching out. We’re looking into this for y…" at bounding box center [509, 370] width 370 height 45
type textarea "Hello {{first_name}}, thank you for reaching out. We’re looking into this for y…"
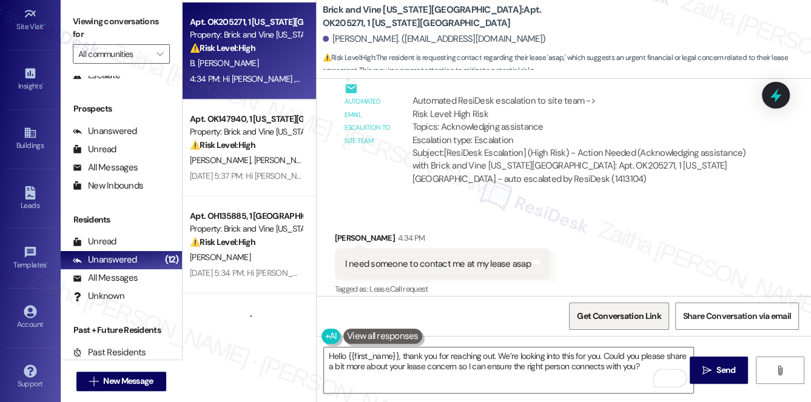
drag, startPoint x: 727, startPoint y: 377, endPoint x: 647, endPoint y: 311, distance: 103.4
click at [727, 377] on button " Send" at bounding box center [719, 370] width 59 height 27
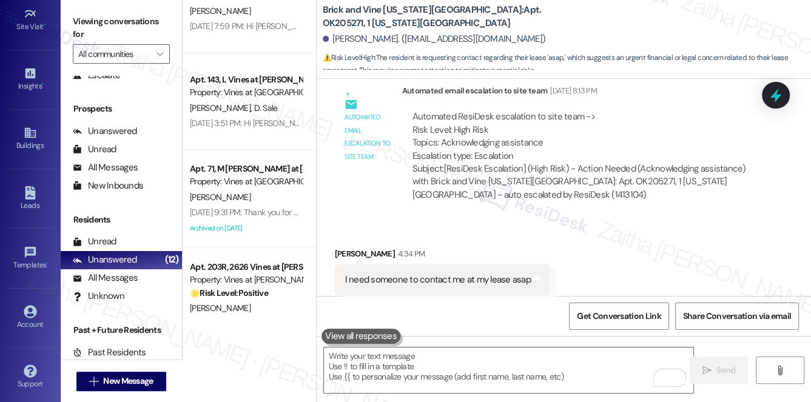
scroll to position [946, 0]
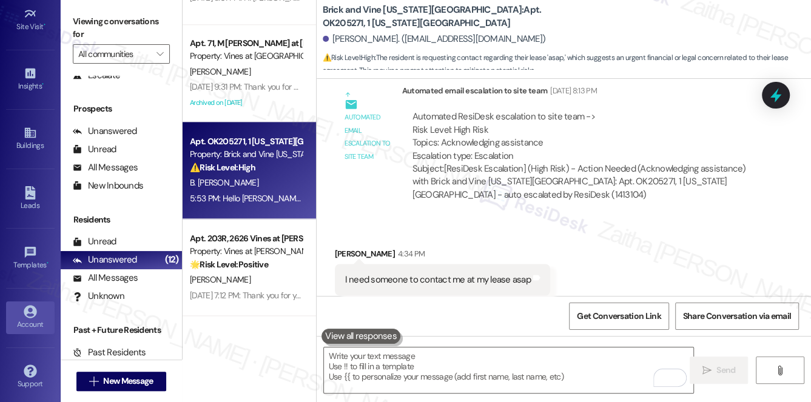
click at [35, 312] on link "Account" at bounding box center [30, 317] width 49 height 33
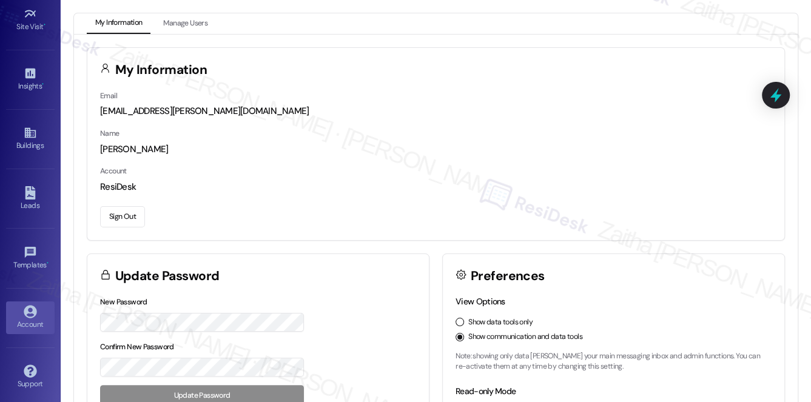
click at [127, 213] on button "Sign Out" at bounding box center [122, 216] width 45 height 21
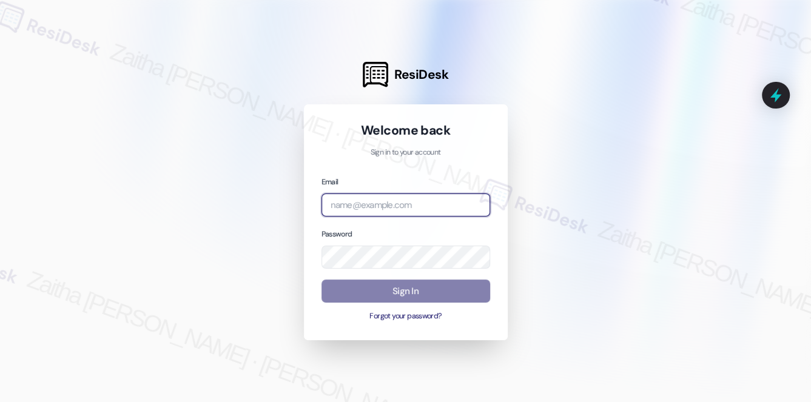
click at [377, 199] on input "email" at bounding box center [405, 205] width 169 height 24
type input "automated-surveys-grant_main-zaitha.mae.[PERSON_NAME]@grant_[DOMAIN_NAME]"
